Goal: Find specific page/section: Find specific page/section

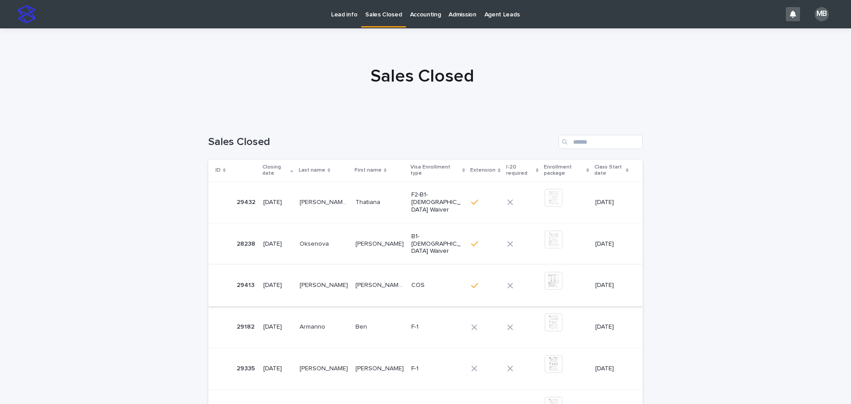
click at [545, 281] on img at bounding box center [554, 281] width 18 height 18
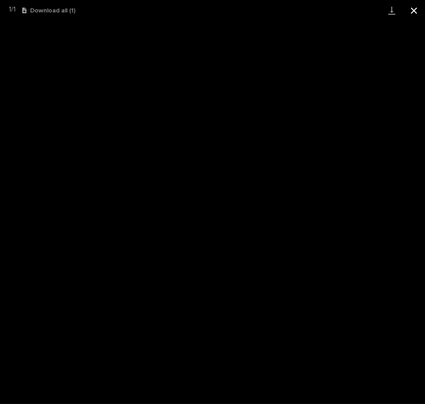
click at [414, 11] on button "Close gallery" at bounding box center [414, 10] width 22 height 21
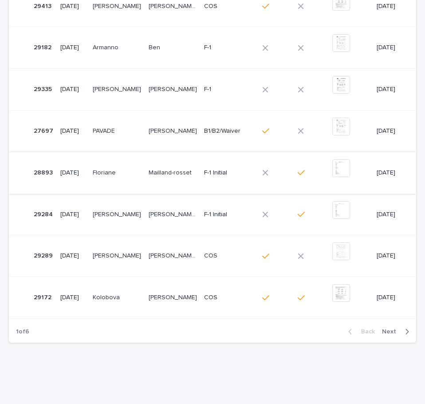
scroll to position [292, 0]
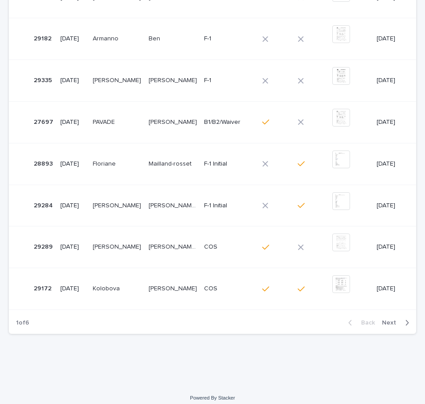
click at [385, 319] on span "Next" at bounding box center [392, 322] width 20 height 6
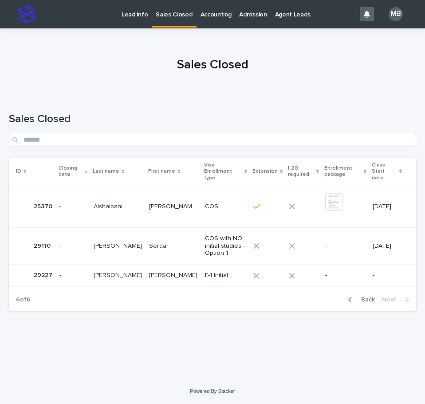
click at [355, 295] on div "button" at bounding box center [352, 299] width 8 height 8
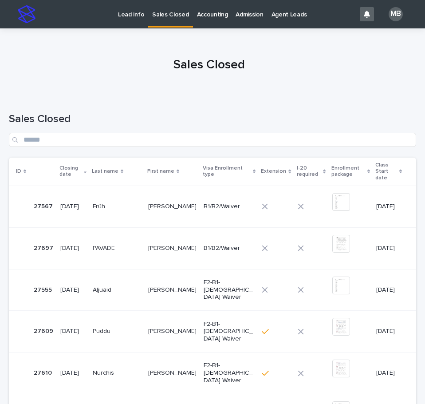
click at [123, 11] on p "Lead info" at bounding box center [131, 9] width 26 height 19
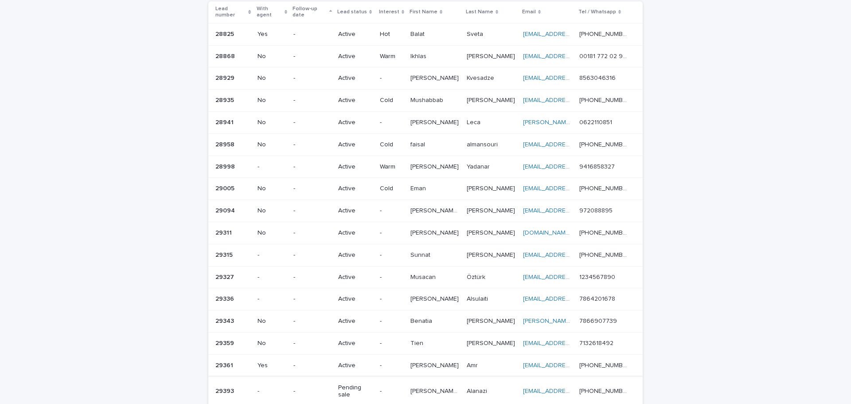
scroll to position [25, 0]
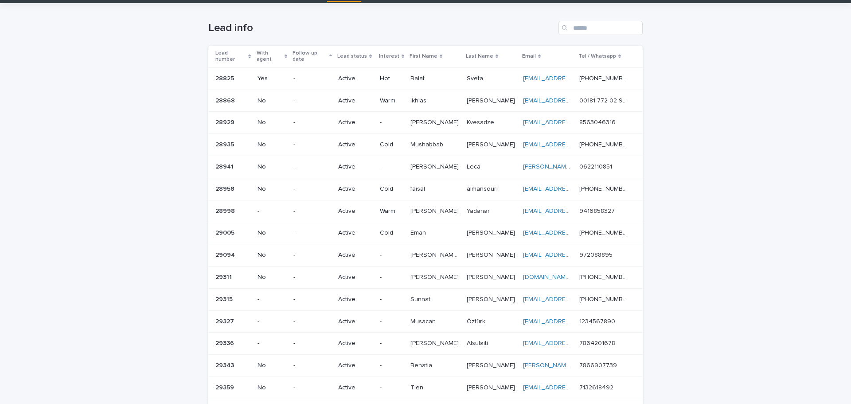
click at [432, 27] on h1 "Lead info" at bounding box center [381, 28] width 347 height 13
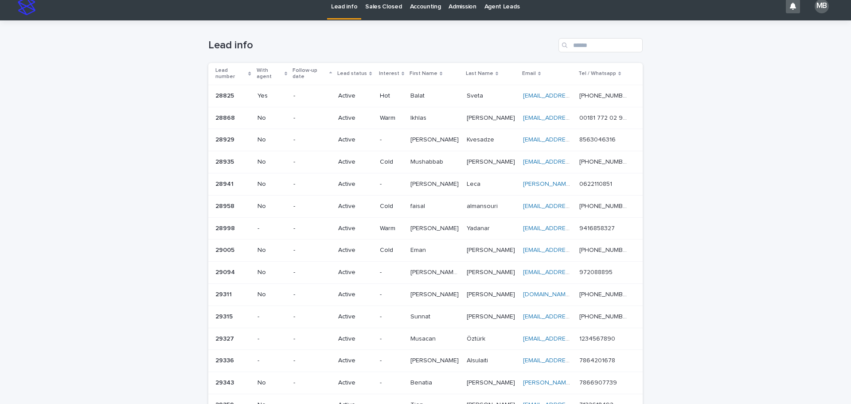
scroll to position [0, 0]
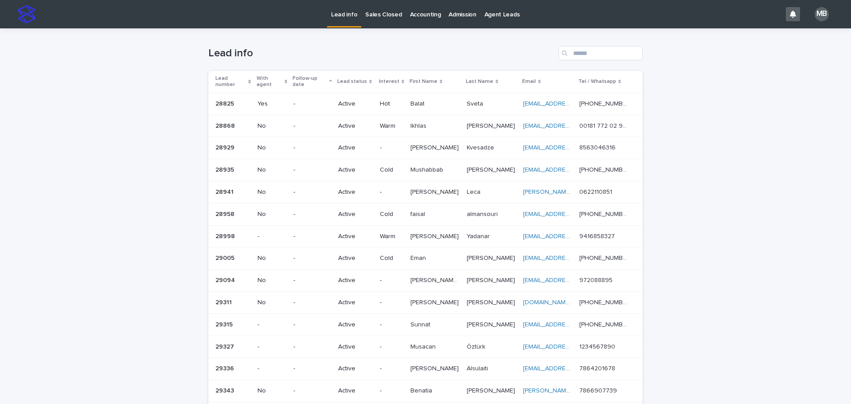
click at [372, 14] on p "Sales Closed" at bounding box center [383, 9] width 36 height 19
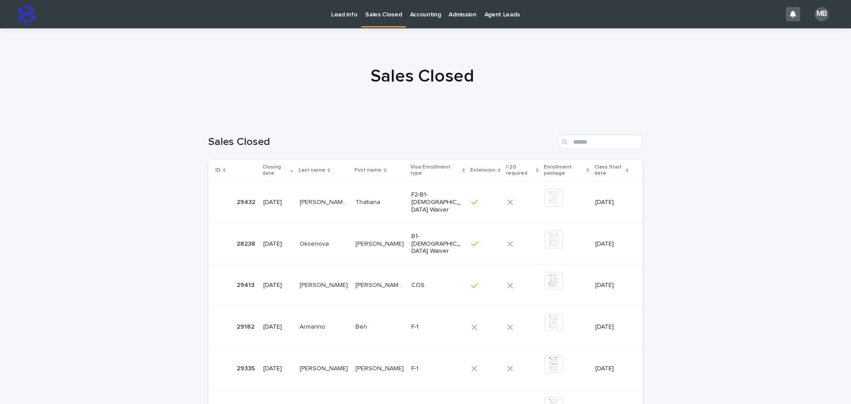
click at [191, 51] on div at bounding box center [422, 72] width 845 height 89
click at [329, 9] on div "Lead info" at bounding box center [344, 9] width 34 height 19
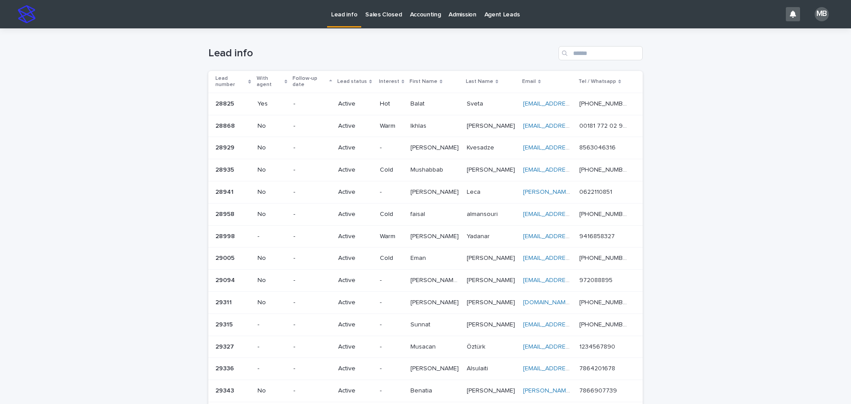
click at [390, 11] on p "Sales Closed" at bounding box center [383, 9] width 36 height 19
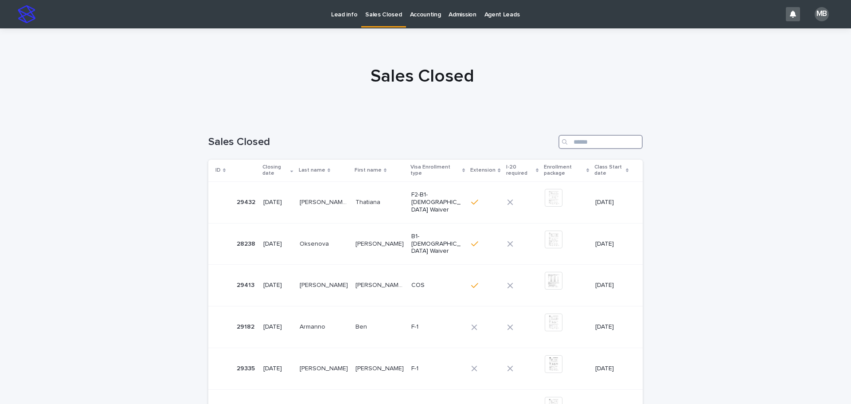
click at [605, 139] on input "Search" at bounding box center [601, 142] width 84 height 14
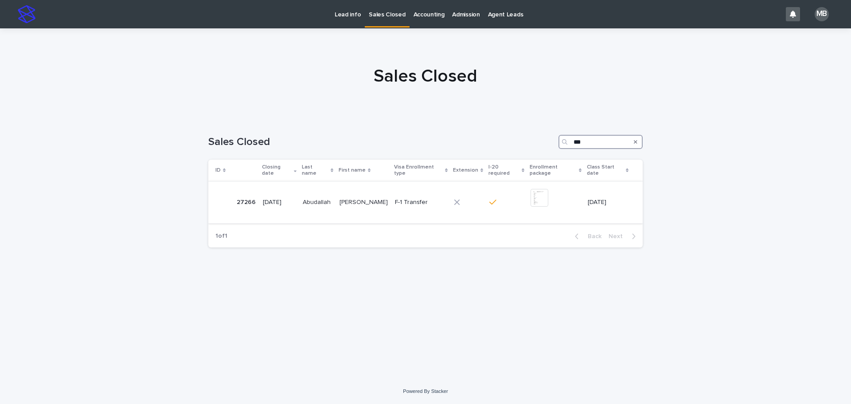
type input "***"
click at [398, 197] on div "F-1 Transfer" at bounding box center [419, 201] width 49 height 9
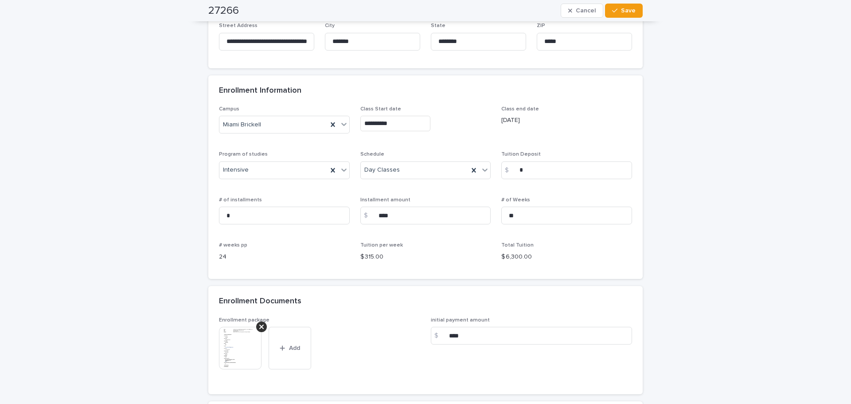
scroll to position [621, 0]
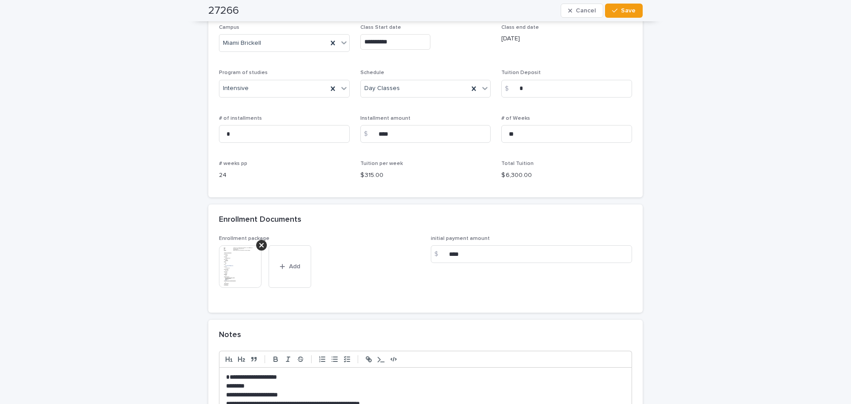
click at [230, 265] on img at bounding box center [240, 266] width 43 height 43
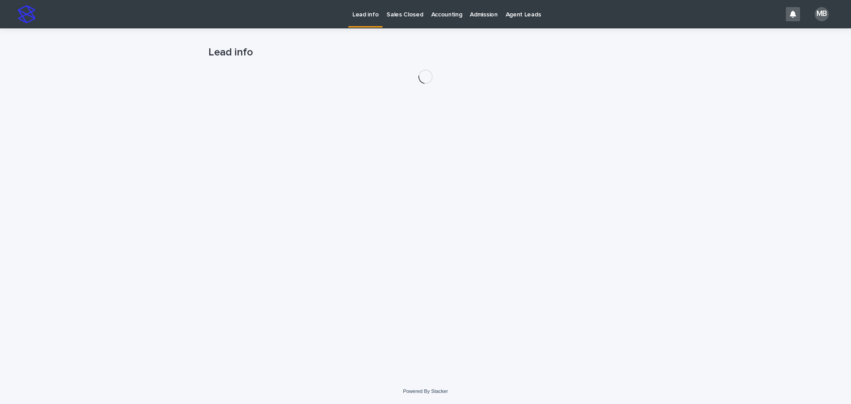
click at [400, 18] on p "Sales Closed" at bounding box center [405, 9] width 36 height 19
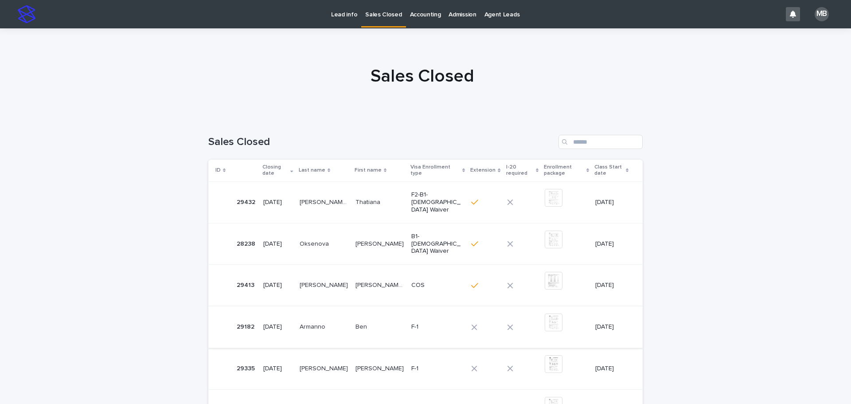
click at [545, 323] on img at bounding box center [554, 323] width 18 height 18
